Goal: Download file/media

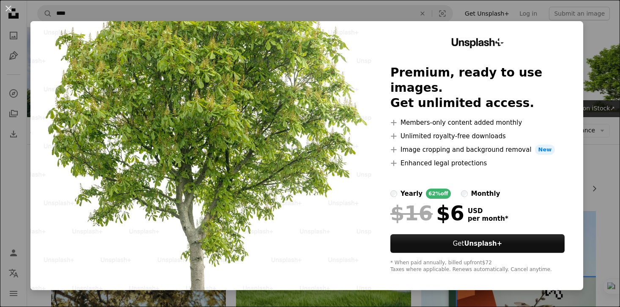
scroll to position [942, 0]
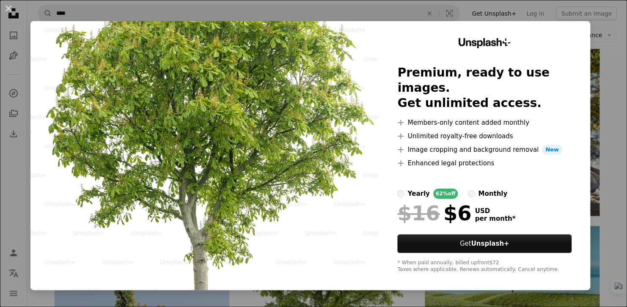
click at [590, 33] on div "An X shape Unsplash+ Premium, ready to use images. Get unlimited access. A plus…" at bounding box center [313, 153] width 627 height 307
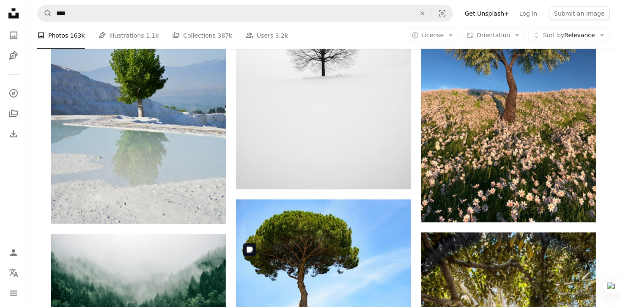
scroll to position [663, 0]
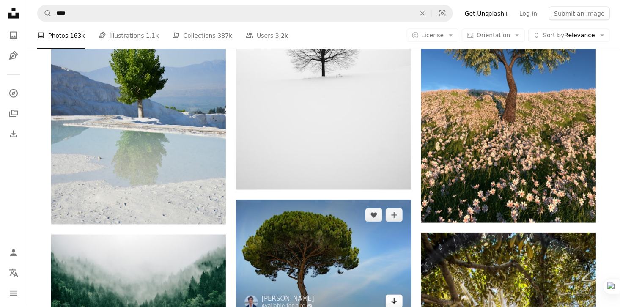
click at [393, 296] on icon "Arrow pointing down" at bounding box center [394, 301] width 7 height 10
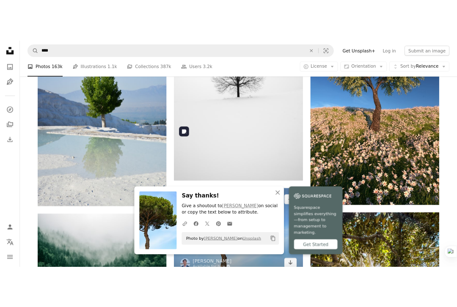
scroll to position [561, 0]
